Goal: Book appointment/travel/reservation

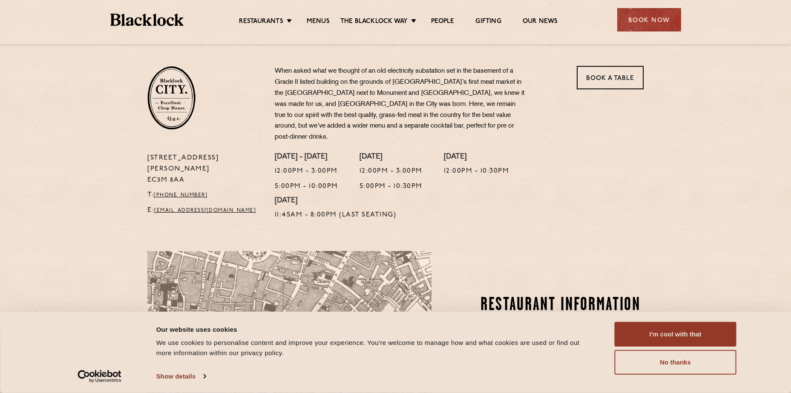
scroll to position [217, 0]
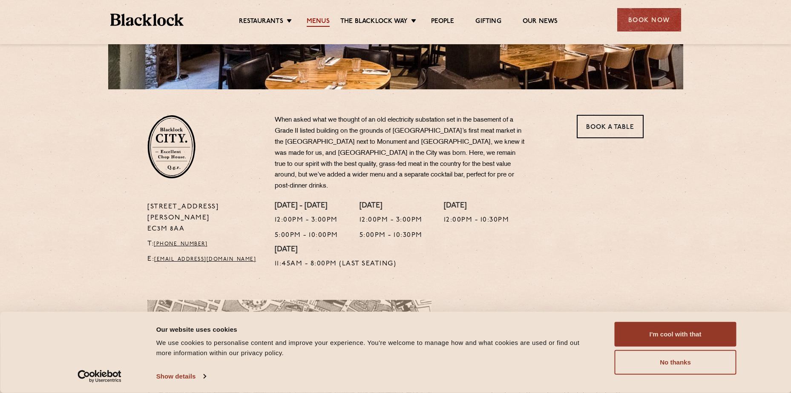
click at [318, 25] on link "Menus" at bounding box center [318, 21] width 23 height 9
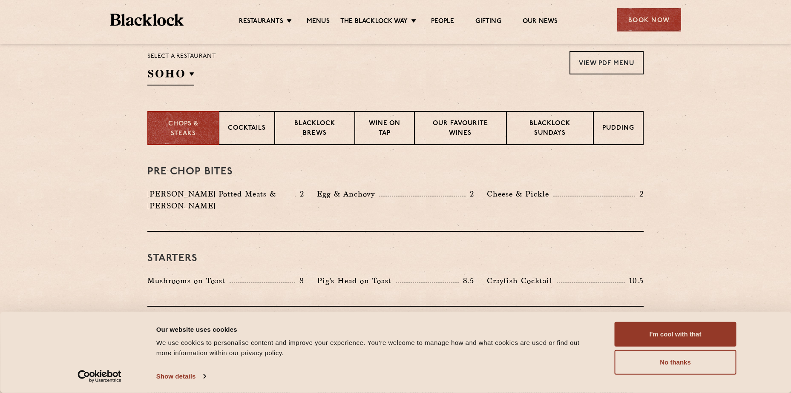
scroll to position [298, 0]
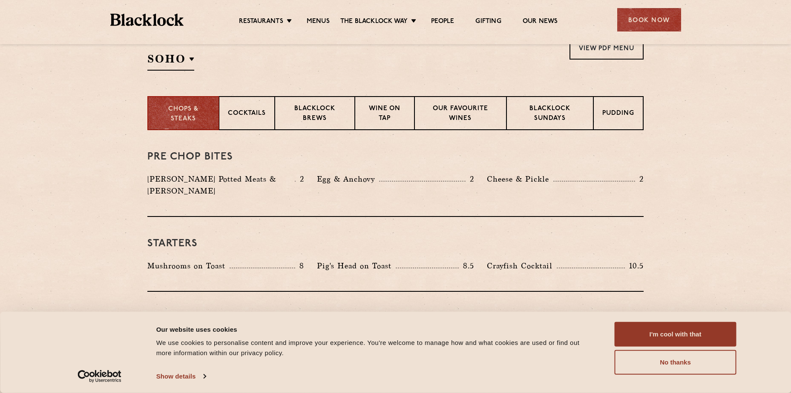
click at [200, 69] on div "Select a restaurant SOHO Soho Birmingham City Shoreditch Covent Garden Canary W…" at bounding box center [181, 53] width 69 height 34
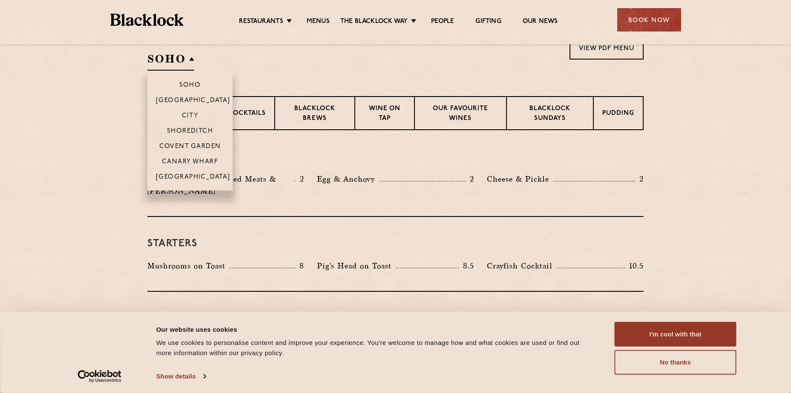
click at [188, 58] on h2 "SOHO" at bounding box center [170, 61] width 47 height 19
click at [193, 114] on p "City" at bounding box center [190, 116] width 17 height 9
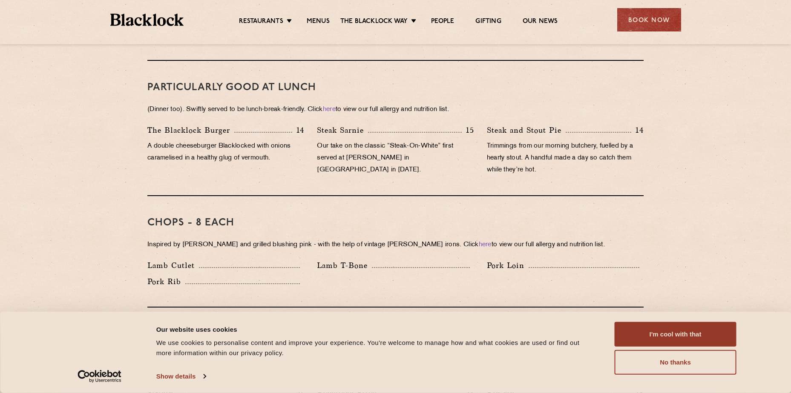
scroll to position [554, 0]
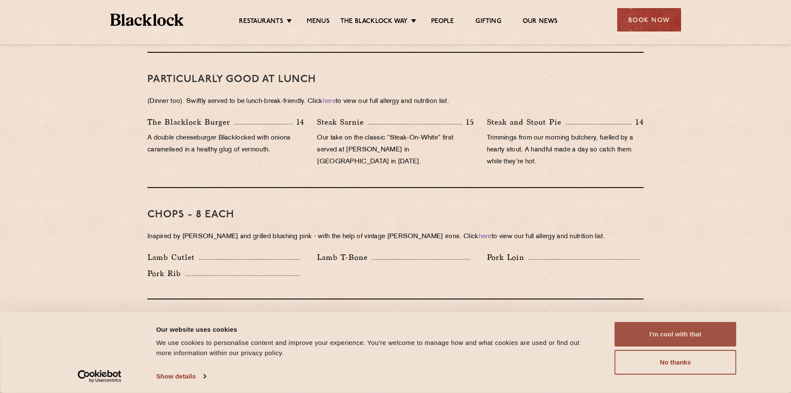
click at [688, 338] on button "I'm cool with that" at bounding box center [675, 334] width 122 height 25
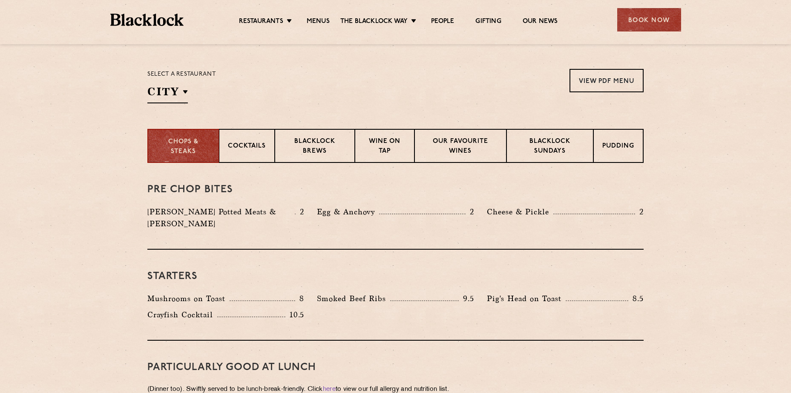
scroll to position [185, 0]
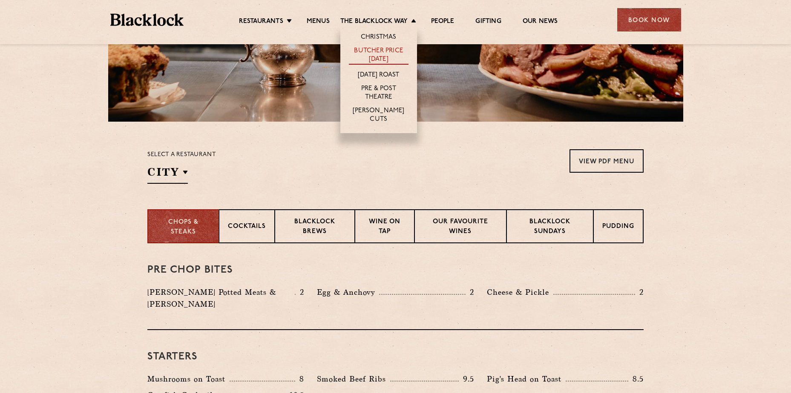
click at [382, 52] on link "Butcher Price [DATE]" at bounding box center [379, 56] width 60 height 18
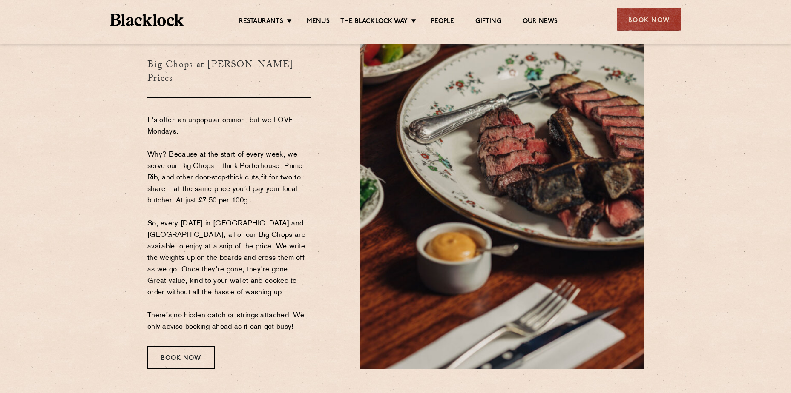
scroll to position [85, 0]
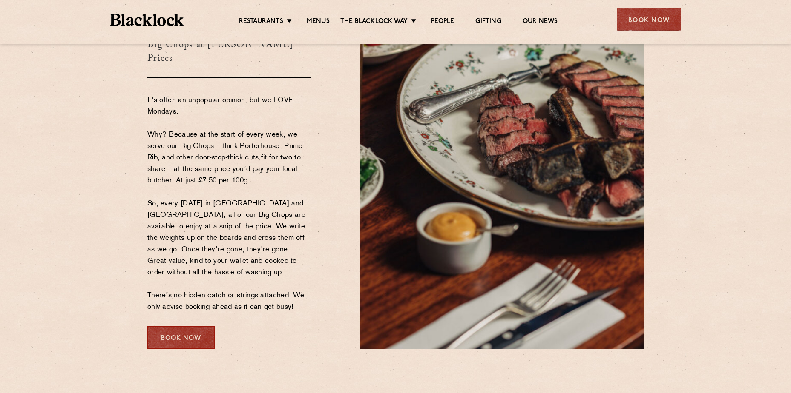
click at [177, 338] on div "Book Now" at bounding box center [180, 337] width 67 height 23
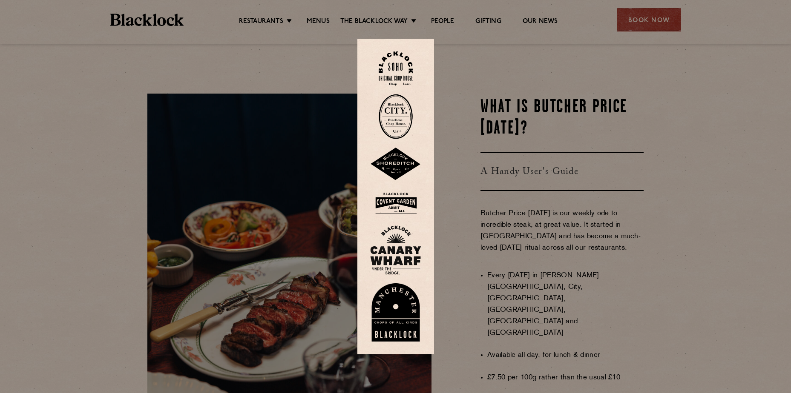
scroll to position [468, 0]
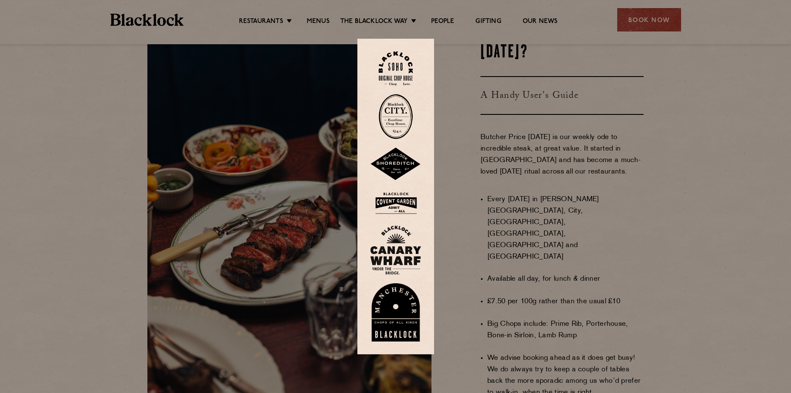
click at [735, 288] on div at bounding box center [395, 196] width 791 height 393
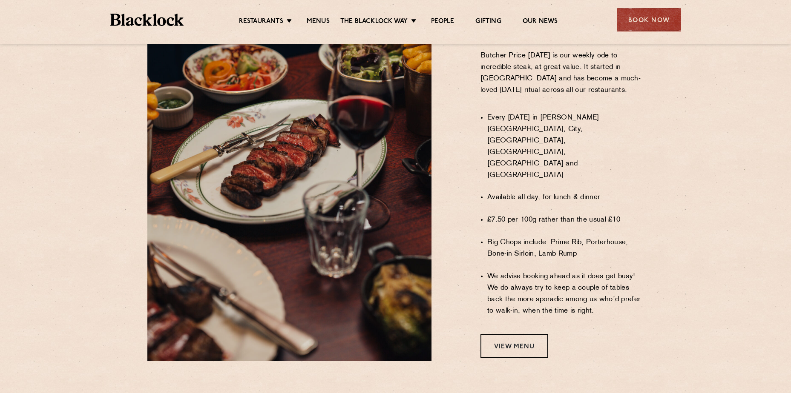
scroll to position [554, 0]
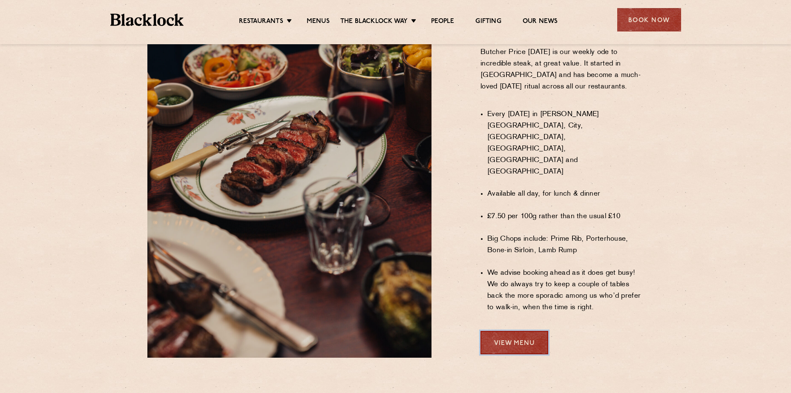
click at [491, 331] on link "View Menu" at bounding box center [514, 342] width 68 height 23
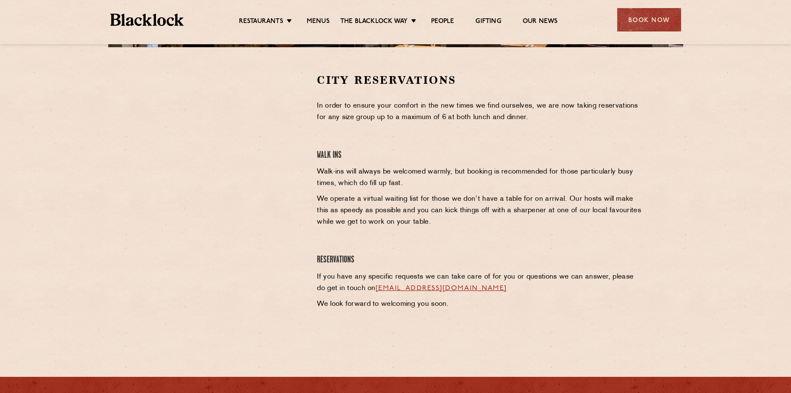
scroll to position [255, 0]
